Goal: Task Accomplishment & Management: Use online tool/utility

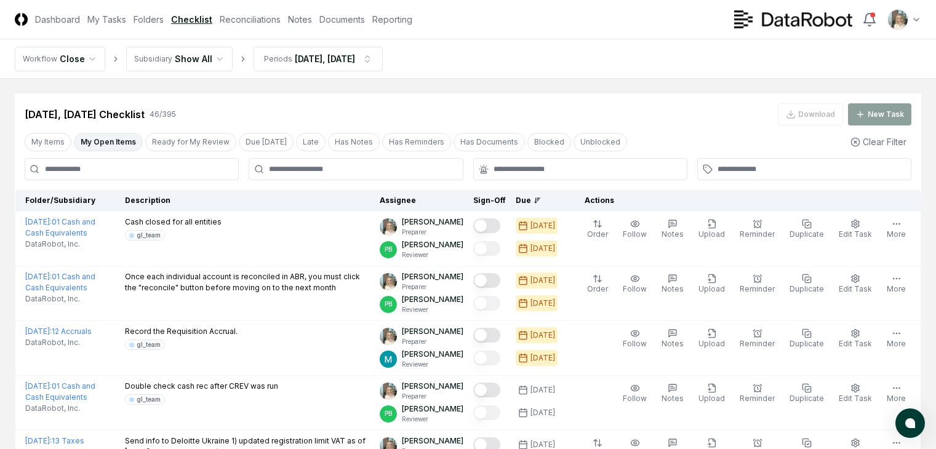
scroll to position [298, 0]
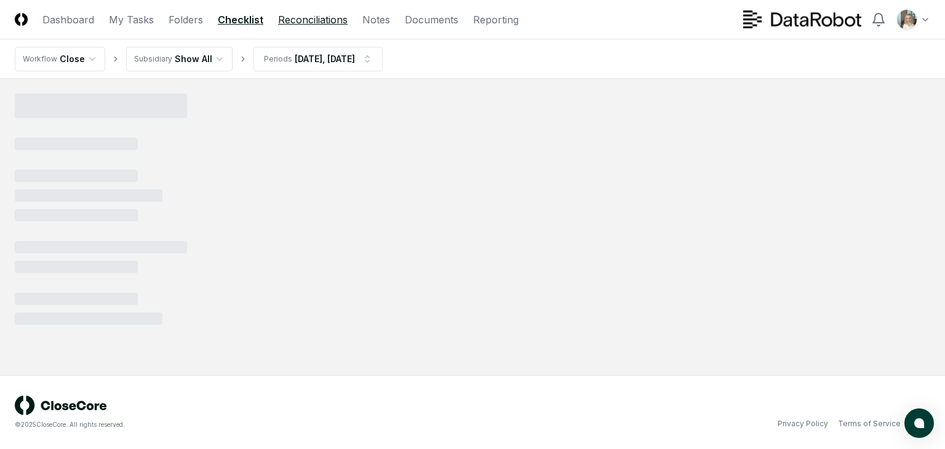
click at [314, 18] on link "Reconciliations" at bounding box center [313, 19] width 70 height 15
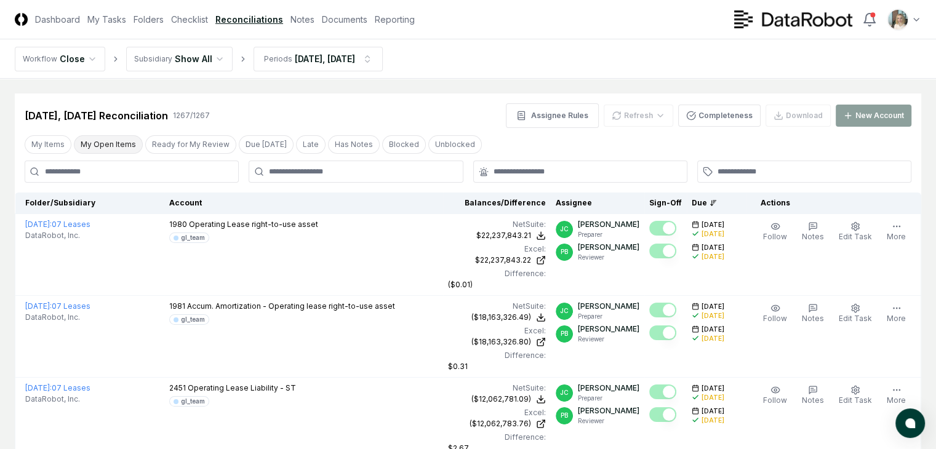
click at [118, 145] on button "My Open Items" at bounding box center [108, 144] width 69 height 18
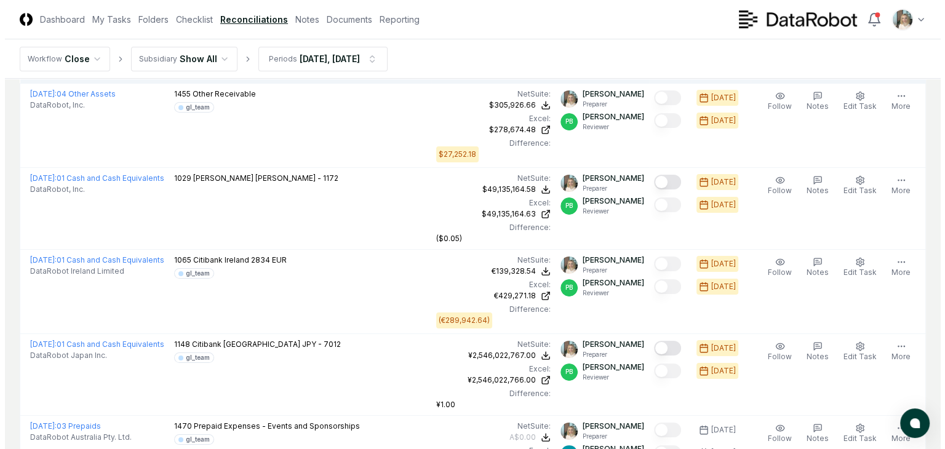
scroll to position [123, 0]
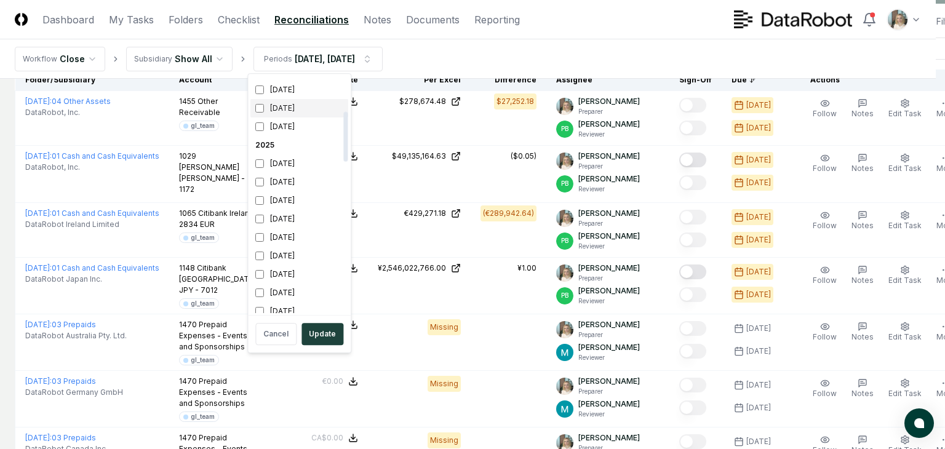
scroll to position [164, 0]
click at [279, 235] on div "August 2025" at bounding box center [299, 235] width 98 height 18
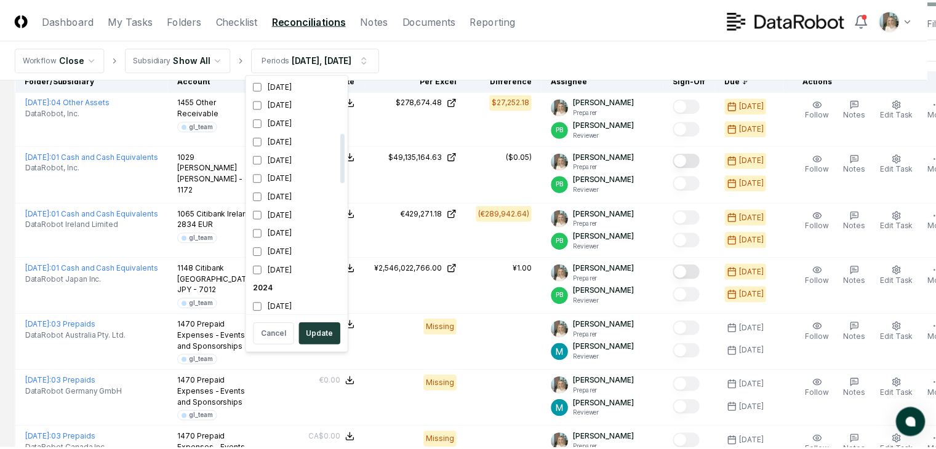
scroll to position [262, 0]
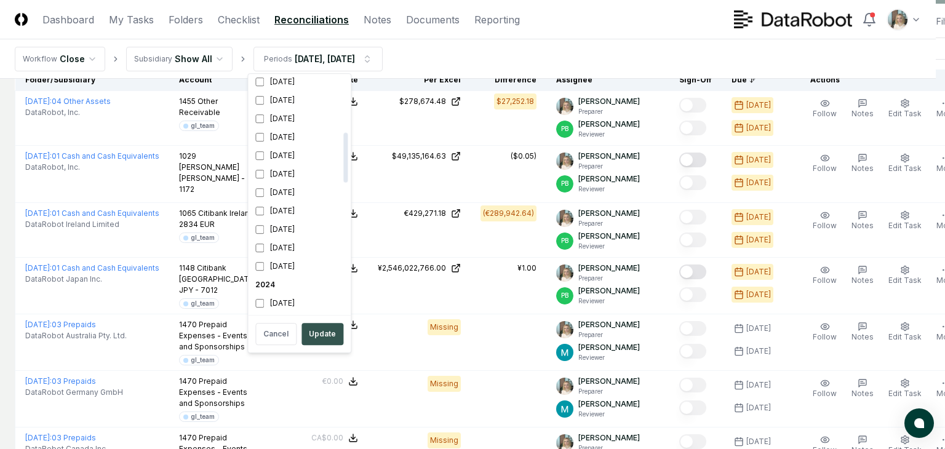
click at [319, 334] on button "Update" at bounding box center [323, 334] width 42 height 22
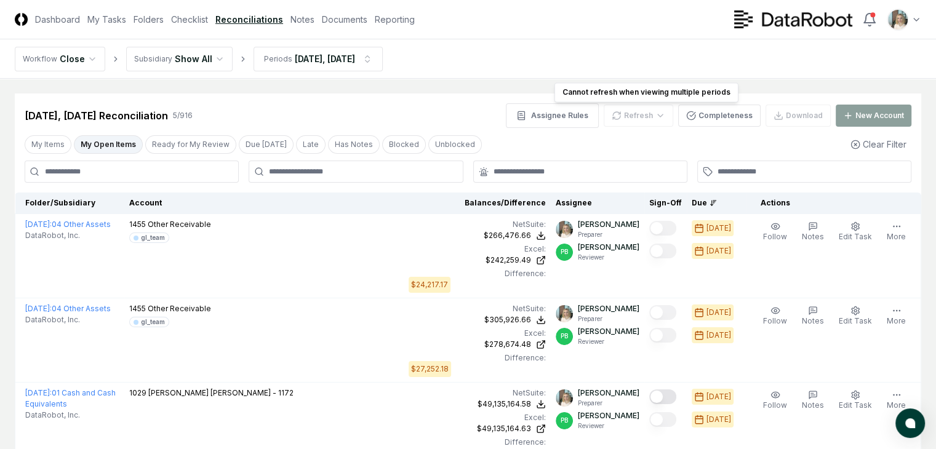
click at [638, 114] on div "Refresh" at bounding box center [639, 116] width 70 height 22
click at [347, 61] on html "CloseCore Dashboard My Tasks Folders Checklist Reconciliations Notes Documents …" at bounding box center [468, 359] width 936 height 719
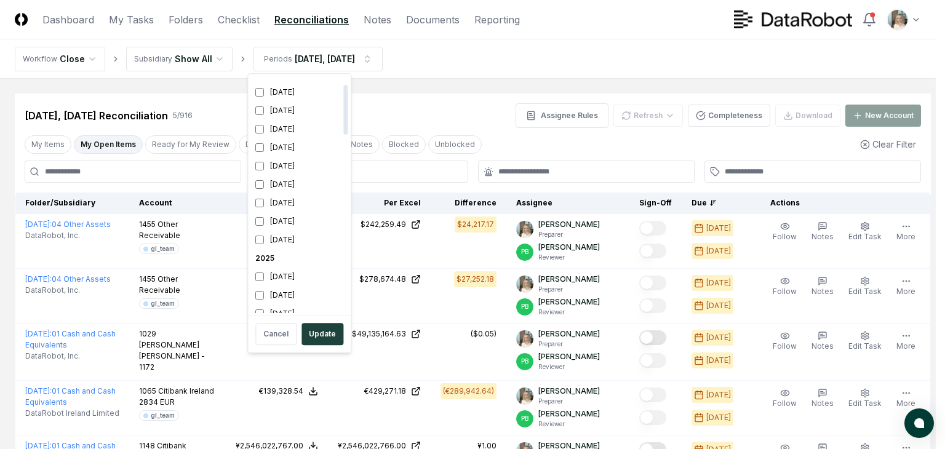
scroll to position [123, 0]
click at [274, 261] on div "[DATE]" at bounding box center [299, 258] width 98 height 18
click at [318, 334] on button "Update" at bounding box center [323, 334] width 42 height 22
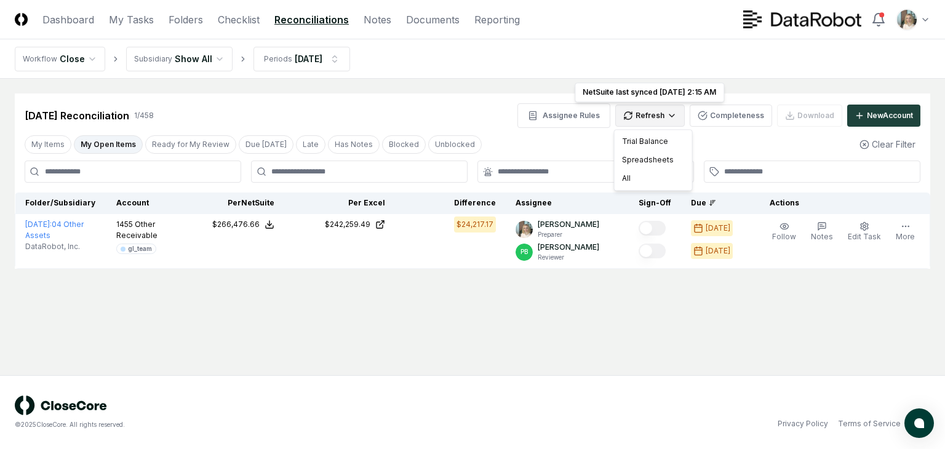
click at [651, 118] on html "CloseCore Dashboard My Tasks Folders Checklist Reconciliations Notes Documents …" at bounding box center [472, 224] width 945 height 449
click at [649, 164] on div "Spreadsheets" at bounding box center [653, 160] width 73 height 18
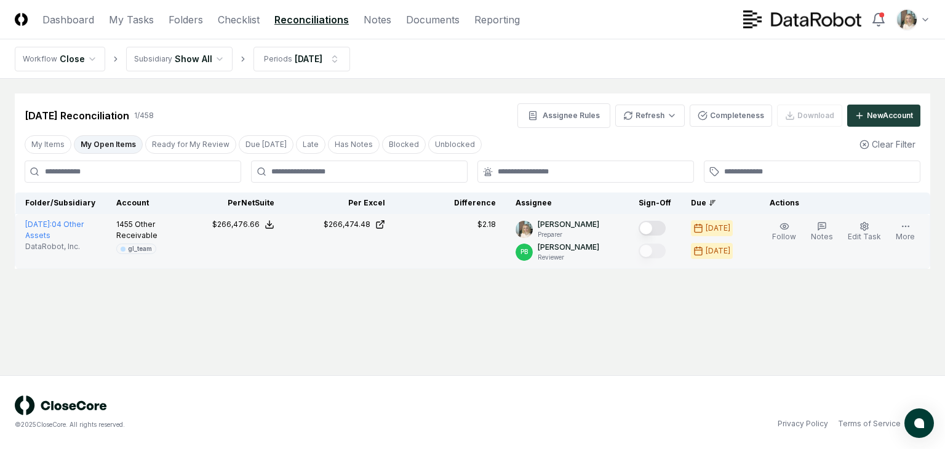
click at [663, 227] on button "Mark complete" at bounding box center [652, 228] width 27 height 15
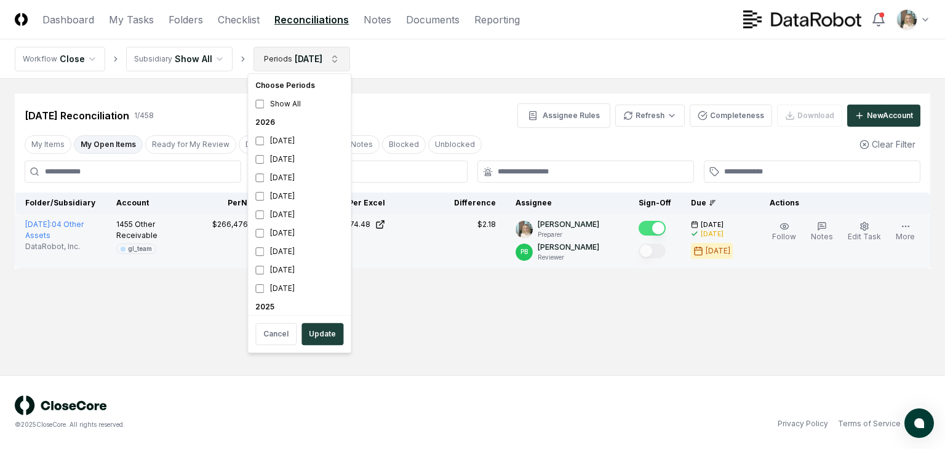
click at [318, 59] on html "CloseCore Dashboard My Tasks Folders Checklist Reconciliations Notes Documents …" at bounding box center [472, 224] width 945 height 449
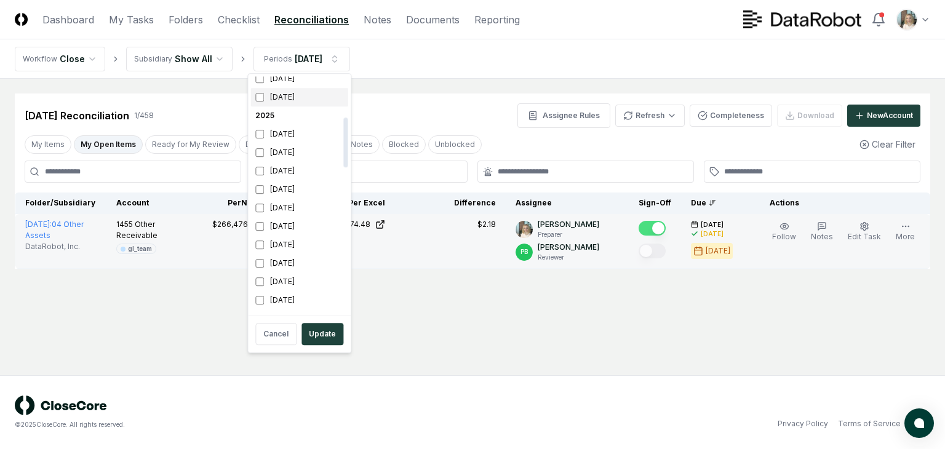
scroll to position [205, 0]
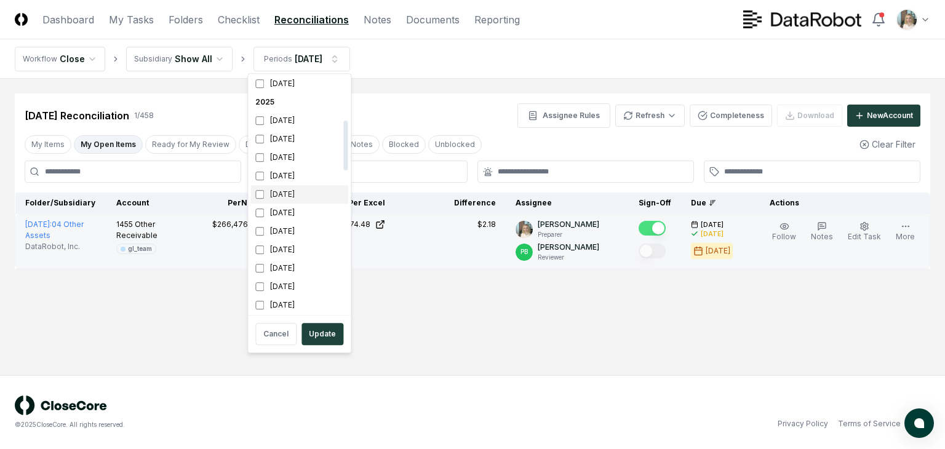
click at [289, 196] on div "August 2025" at bounding box center [299, 194] width 98 height 18
click at [286, 210] on div "July 2025" at bounding box center [299, 213] width 98 height 18
click at [285, 210] on div "July 2025" at bounding box center [299, 213] width 98 height 18
click at [276, 174] on div "[DATE]" at bounding box center [299, 176] width 98 height 18
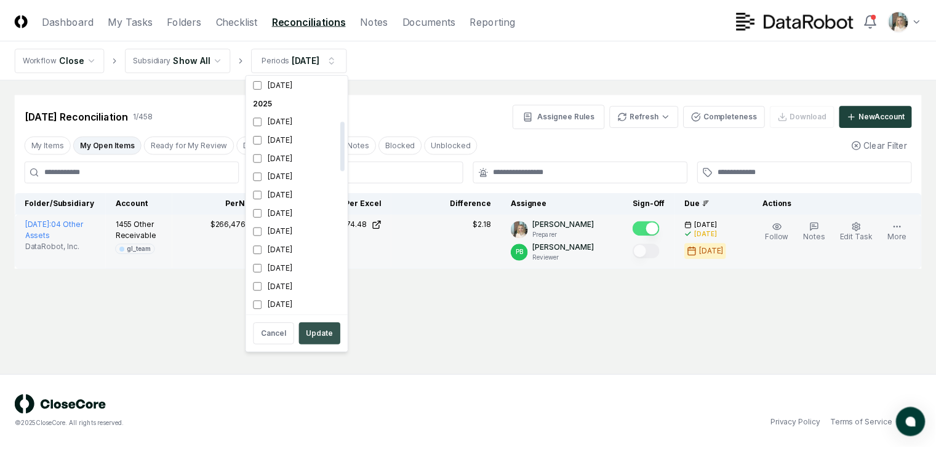
scroll to position [207, 0]
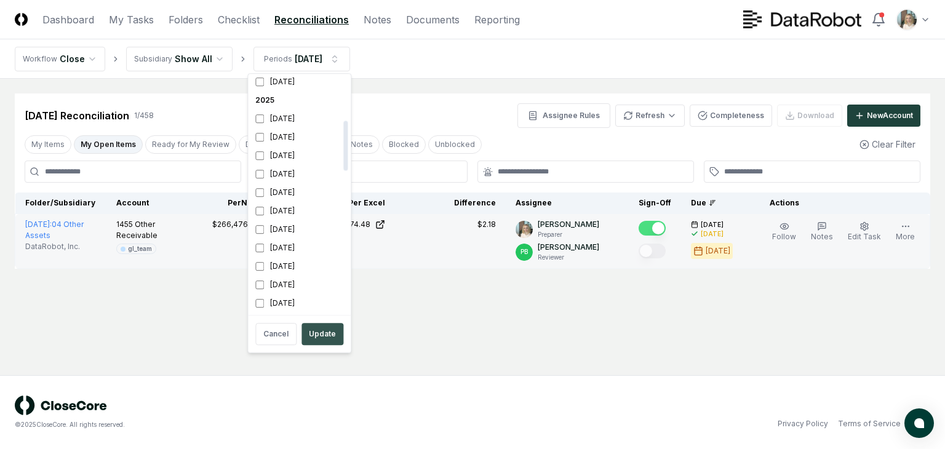
click at [322, 330] on button "Update" at bounding box center [323, 334] width 42 height 22
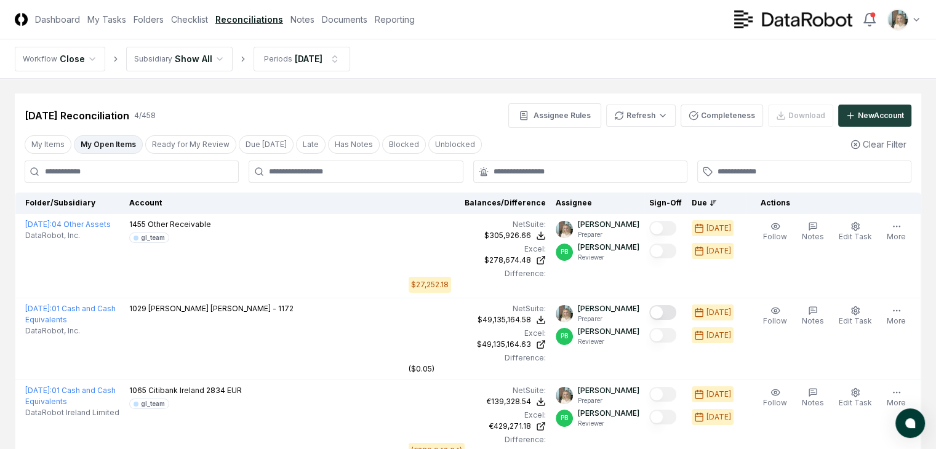
click at [105, 142] on button "My Open Items" at bounding box center [108, 144] width 69 height 18
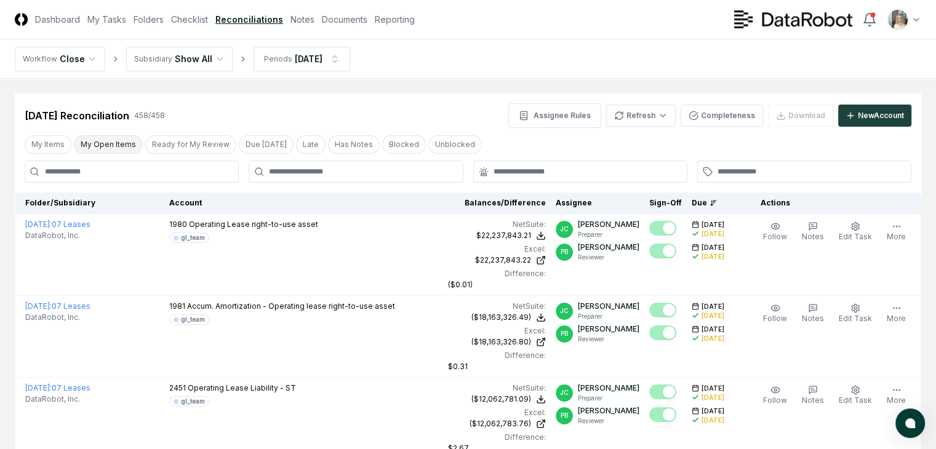
click at [110, 147] on button "My Open Items" at bounding box center [108, 144] width 69 height 18
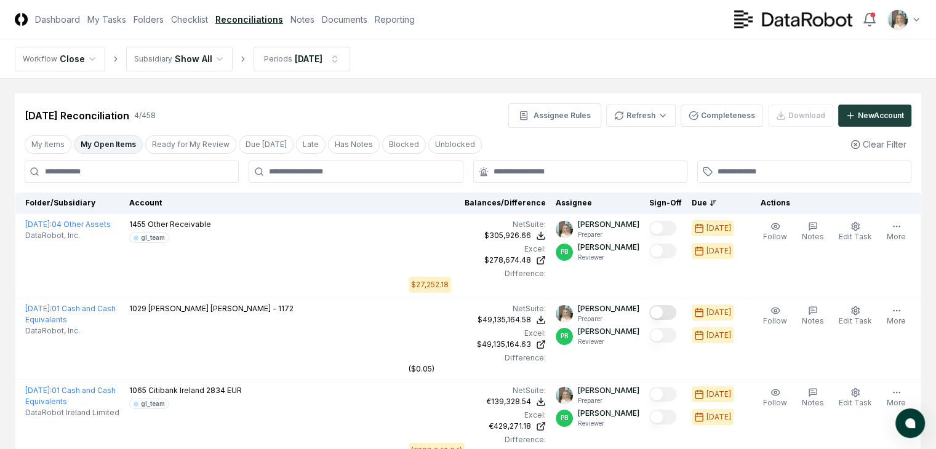
click at [449, 114] on div "Sep 2025 Reconciliation 4 / 458 Assignee Rules Refresh Completeness Download Ne…" at bounding box center [468, 115] width 887 height 25
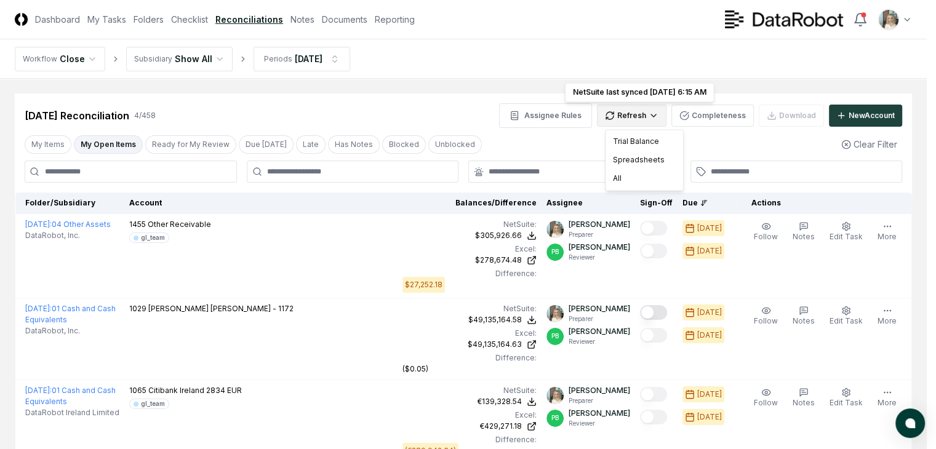
click at [639, 116] on html "CloseCore Dashboard My Tasks Folders Checklist Reconciliations Notes Documents …" at bounding box center [468, 317] width 936 height 635
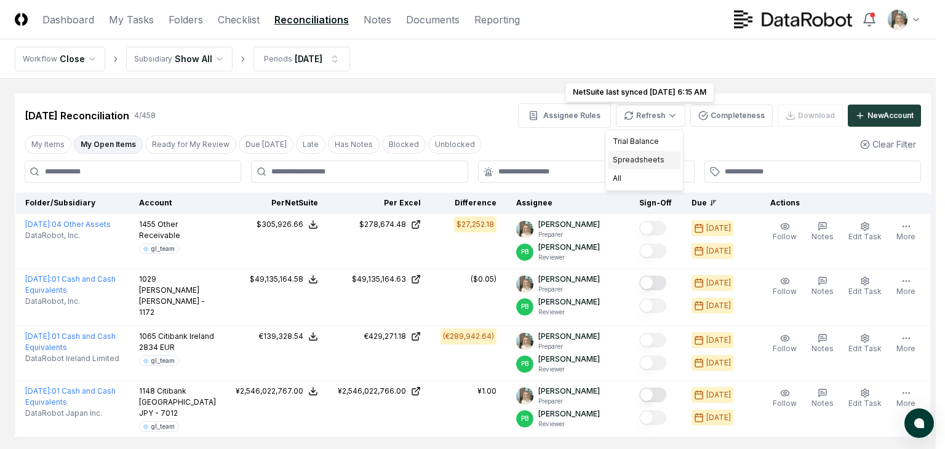
click at [641, 161] on div "Spreadsheets" at bounding box center [644, 160] width 73 height 18
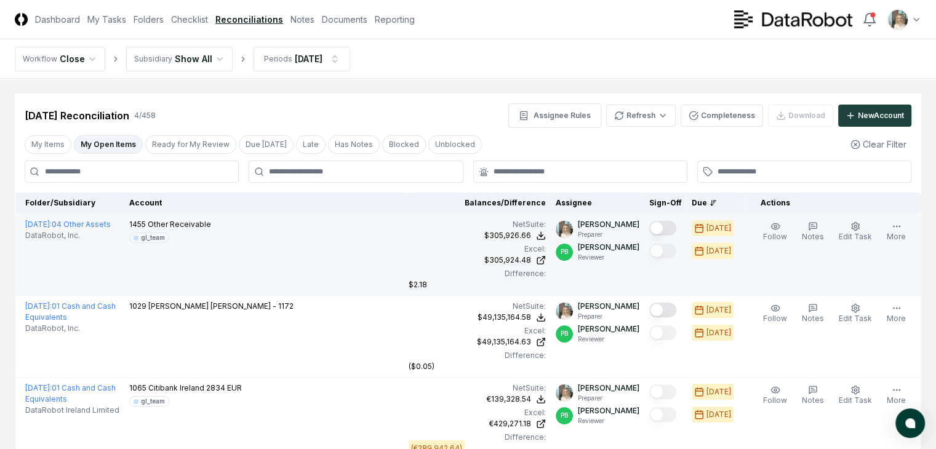
click at [655, 226] on button "Mark complete" at bounding box center [662, 228] width 27 height 15
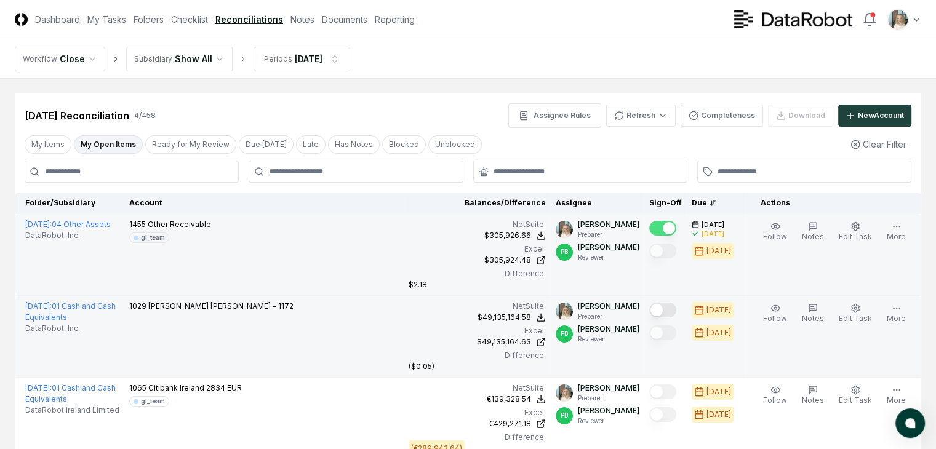
scroll to position [41, 0]
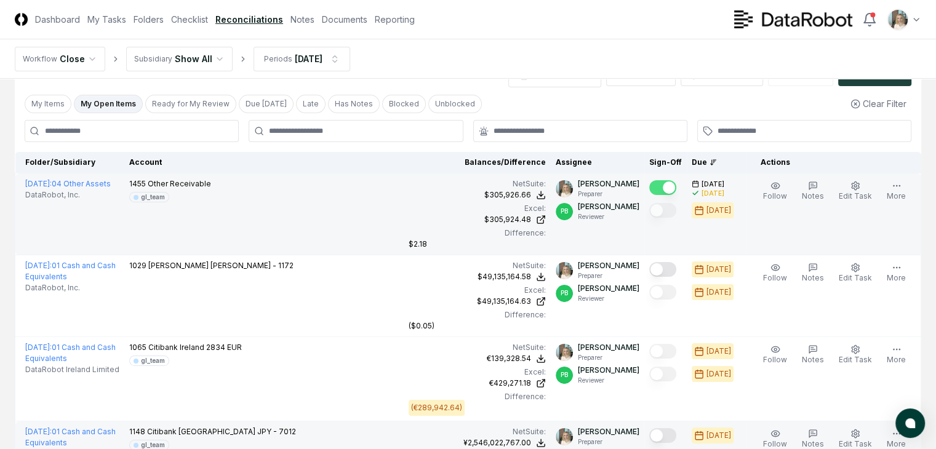
click at [655, 428] on button "Mark complete" at bounding box center [662, 435] width 27 height 15
click at [208, 18] on link "Checklist" at bounding box center [189, 19] width 37 height 13
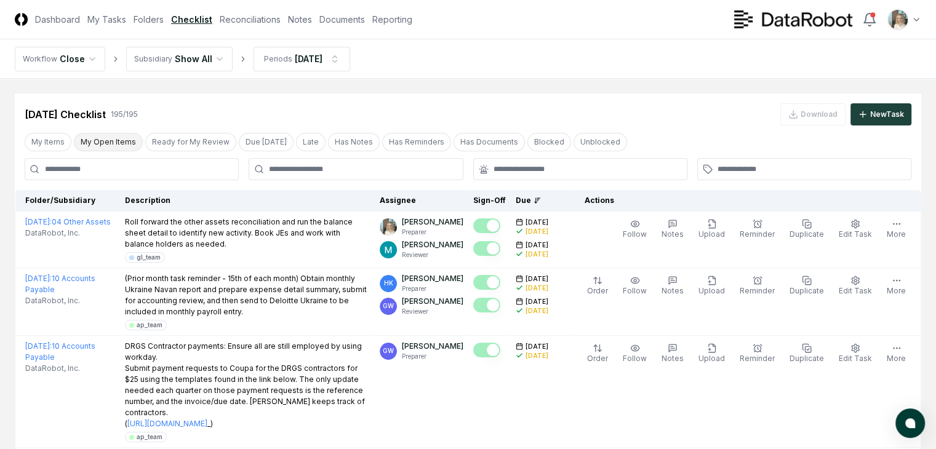
click at [121, 136] on button "My Open Items" at bounding box center [108, 142] width 69 height 18
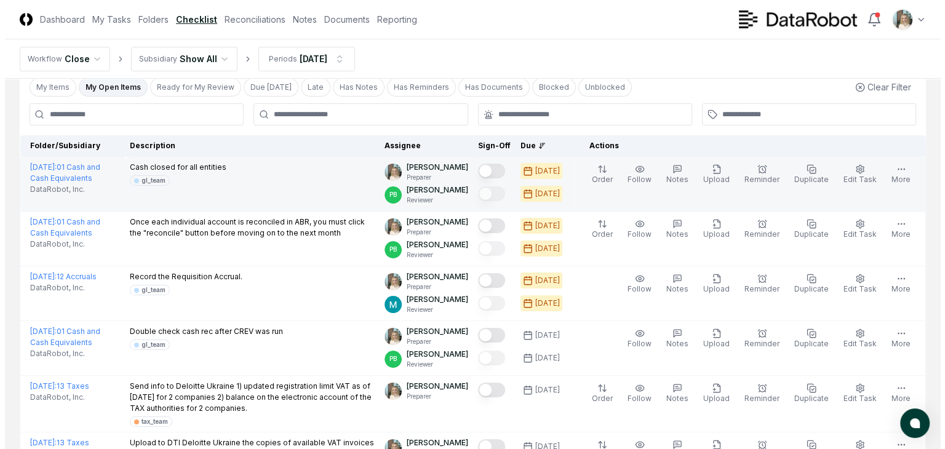
scroll to position [14, 0]
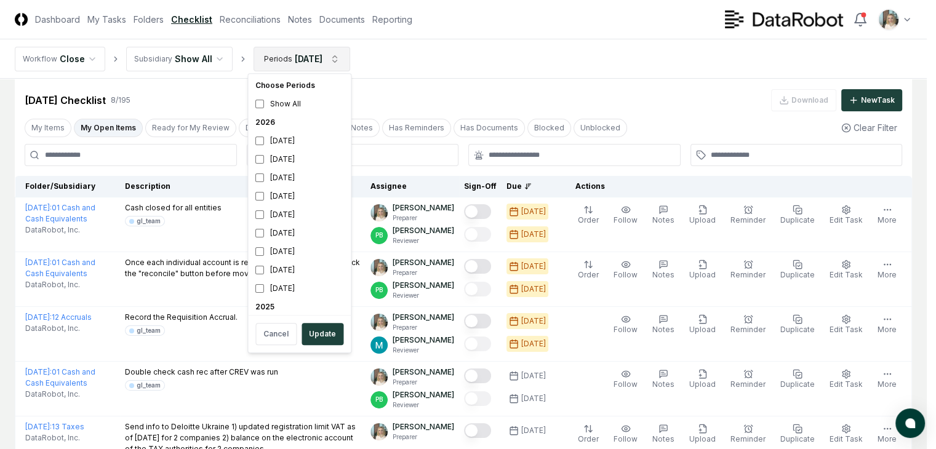
click at [322, 60] on html "CloseCore Dashboard My Tasks Folders Checklist Reconciliations Notes Documents …" at bounding box center [468, 356] width 936 height 740
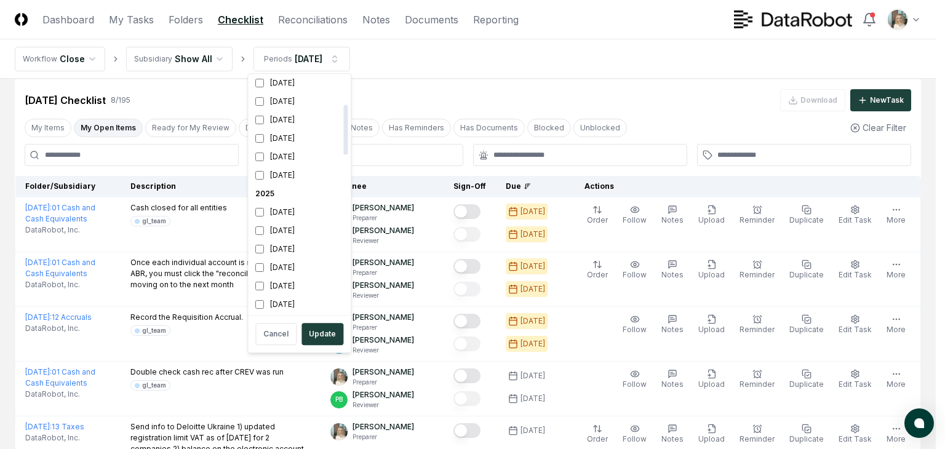
scroll to position [164, 0]
click at [261, 229] on div "August 2025" at bounding box center [299, 235] width 98 height 18
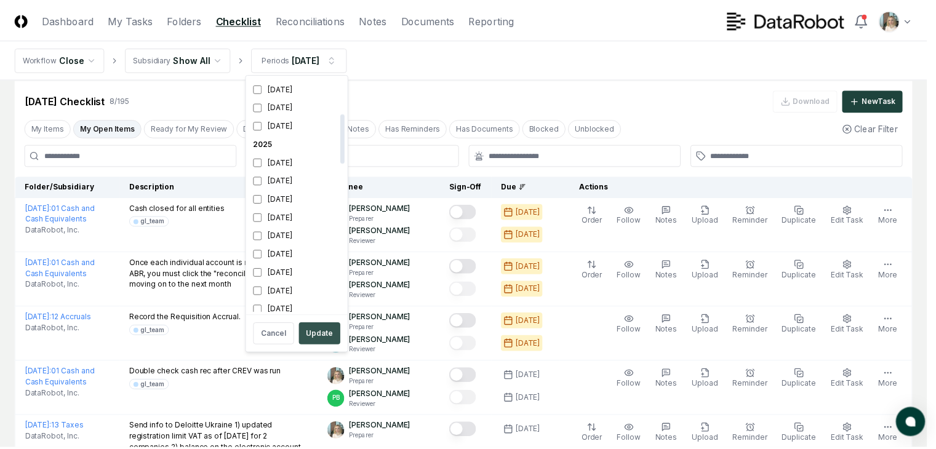
scroll to position [170, 0]
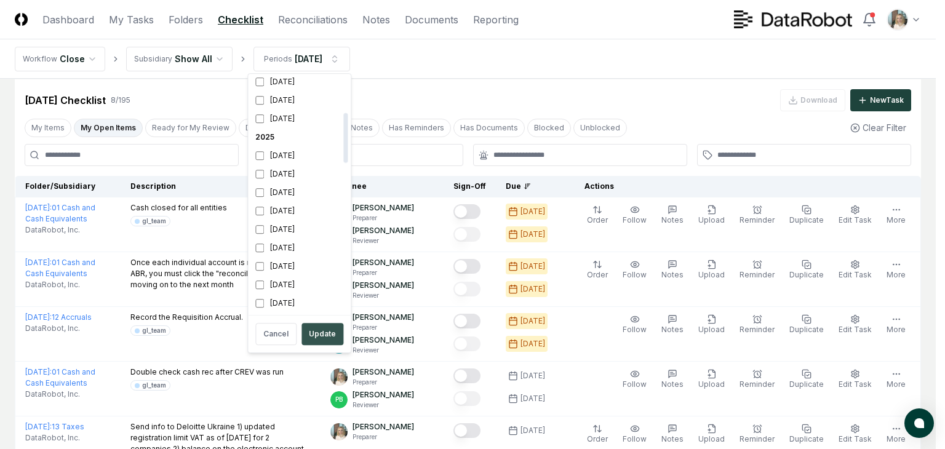
click at [315, 335] on button "Update" at bounding box center [323, 334] width 42 height 22
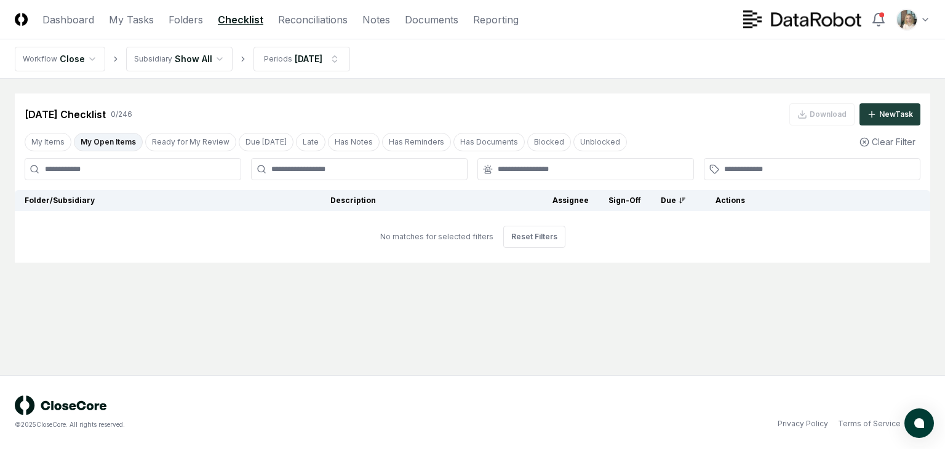
click at [121, 139] on button "My Open Items" at bounding box center [108, 142] width 69 height 18
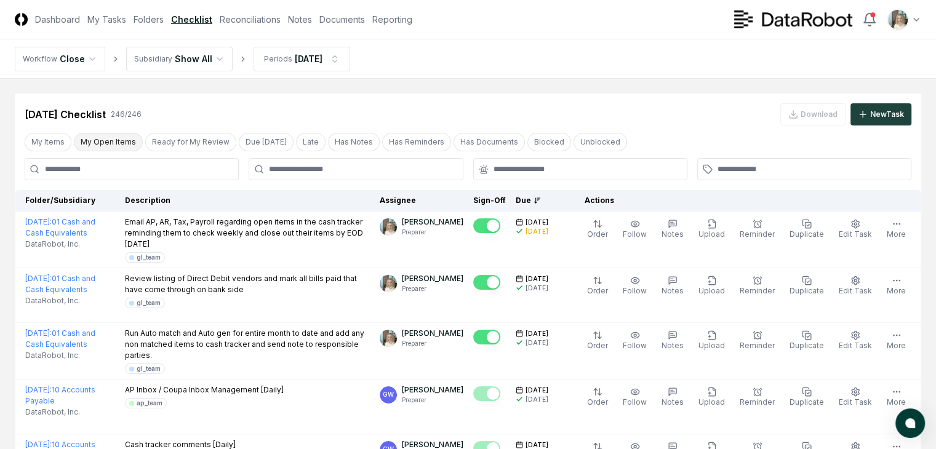
click at [114, 143] on button "My Open Items" at bounding box center [108, 142] width 69 height 18
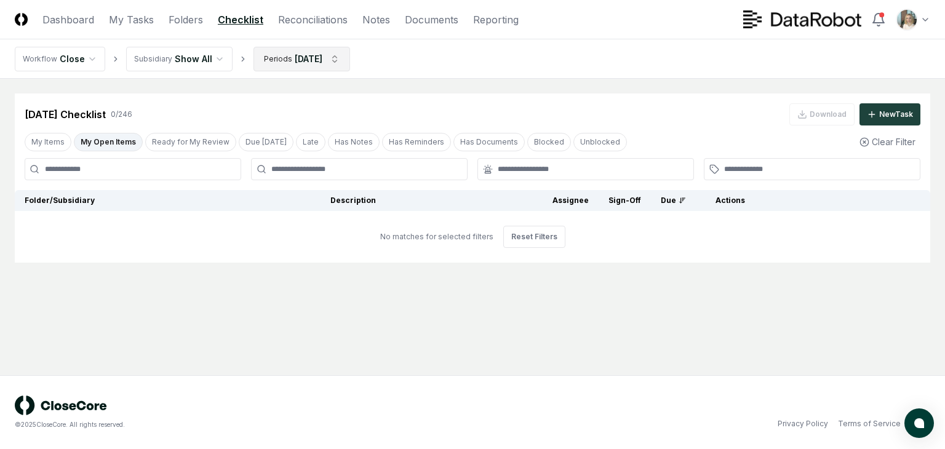
click at [308, 60] on html "CloseCore Dashboard My Tasks Folders Checklist Reconciliations Notes Documents …" at bounding box center [472, 224] width 945 height 449
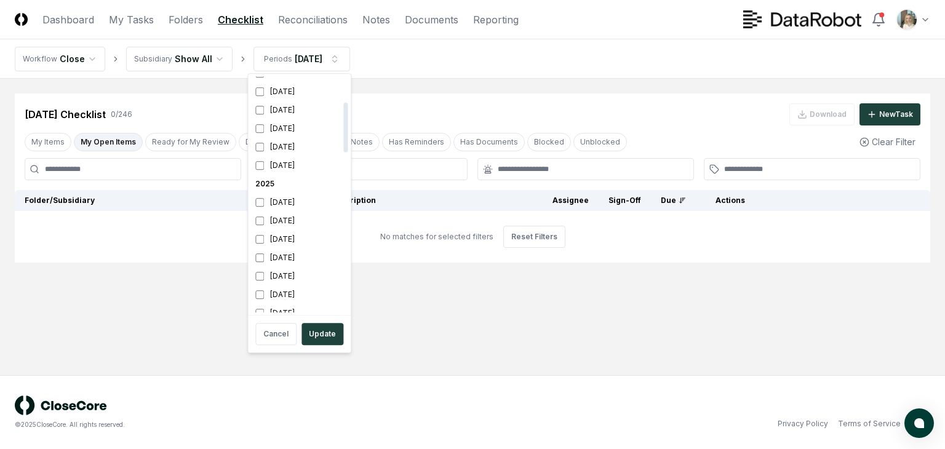
scroll to position [164, 0]
click at [271, 233] on div "August 2025" at bounding box center [299, 235] width 98 height 18
click at [283, 198] on div "[DATE]" at bounding box center [299, 199] width 98 height 18
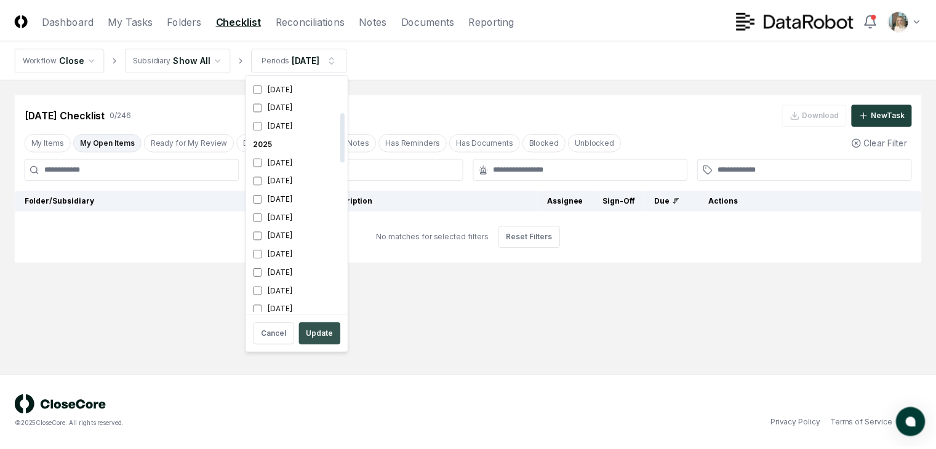
scroll to position [170, 0]
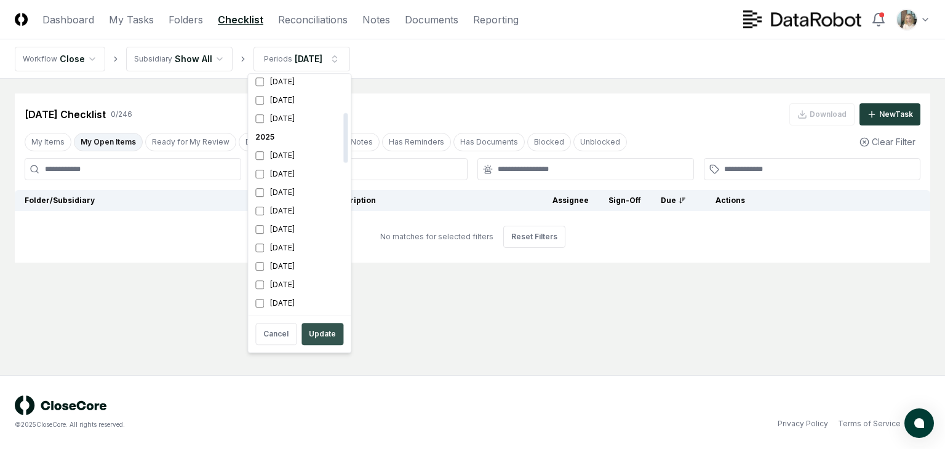
click at [320, 333] on button "Update" at bounding box center [323, 334] width 42 height 22
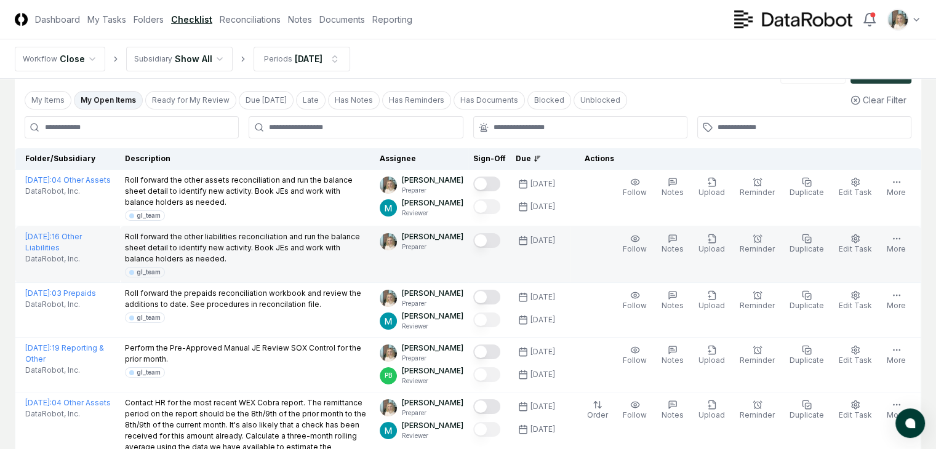
scroll to position [41, 0]
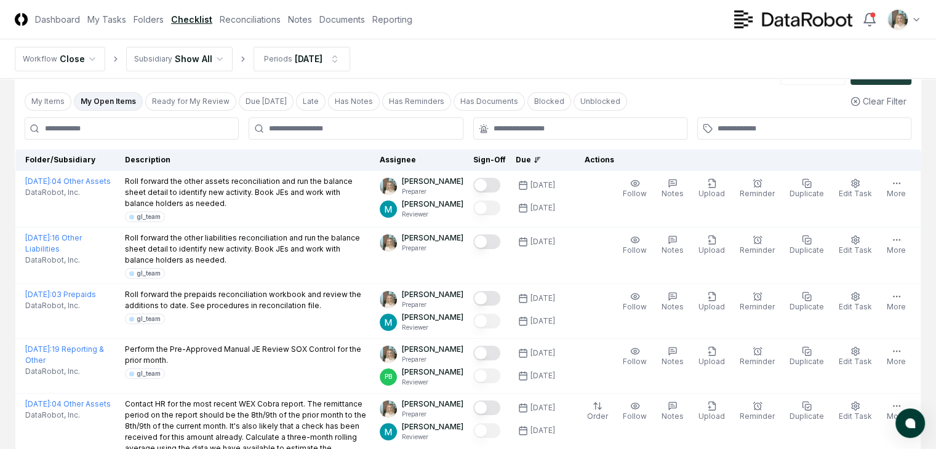
click at [541, 157] on icon at bounding box center [537, 159] width 7 height 7
click at [535, 160] on icon at bounding box center [537, 159] width 7 height 7
click at [537, 159] on icon at bounding box center [537, 159] width 7 height 7
click at [528, 158] on div "Due" at bounding box center [540, 159] width 49 height 11
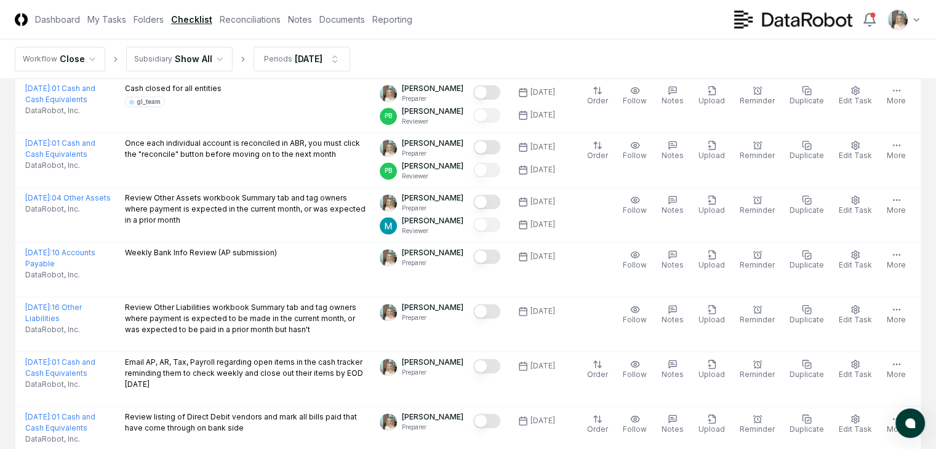
scroll to position [1477, 0]
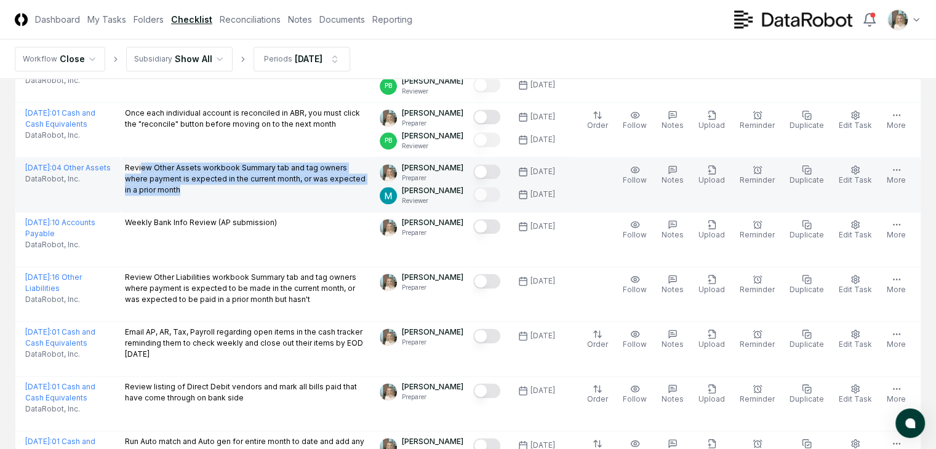
drag, startPoint x: 133, startPoint y: 191, endPoint x: 251, endPoint y: 207, distance: 119.2
click at [251, 196] on p "Review Other Assets workbook Summary tab and tag owners where payment is expect…" at bounding box center [248, 178] width 246 height 33
